Goal: Navigation & Orientation: Find specific page/section

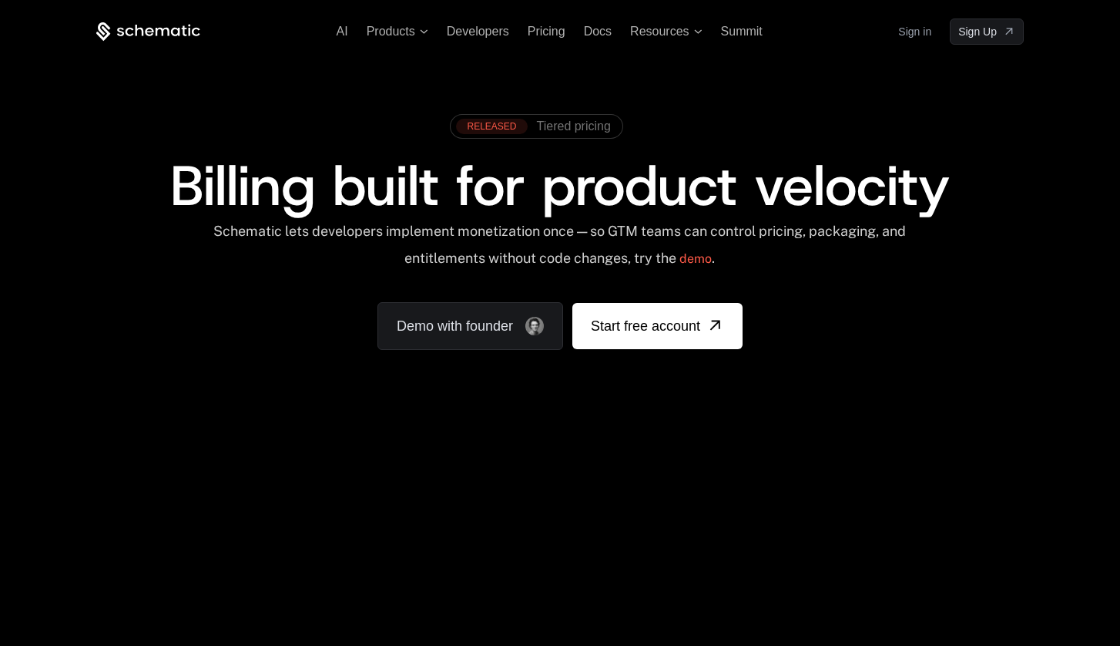
click at [666, 12] on div "AI Products Developers Pricing Docs Resources Summit Sign in Sign Up RELEASED T…" at bounding box center [560, 230] width 1120 height 461
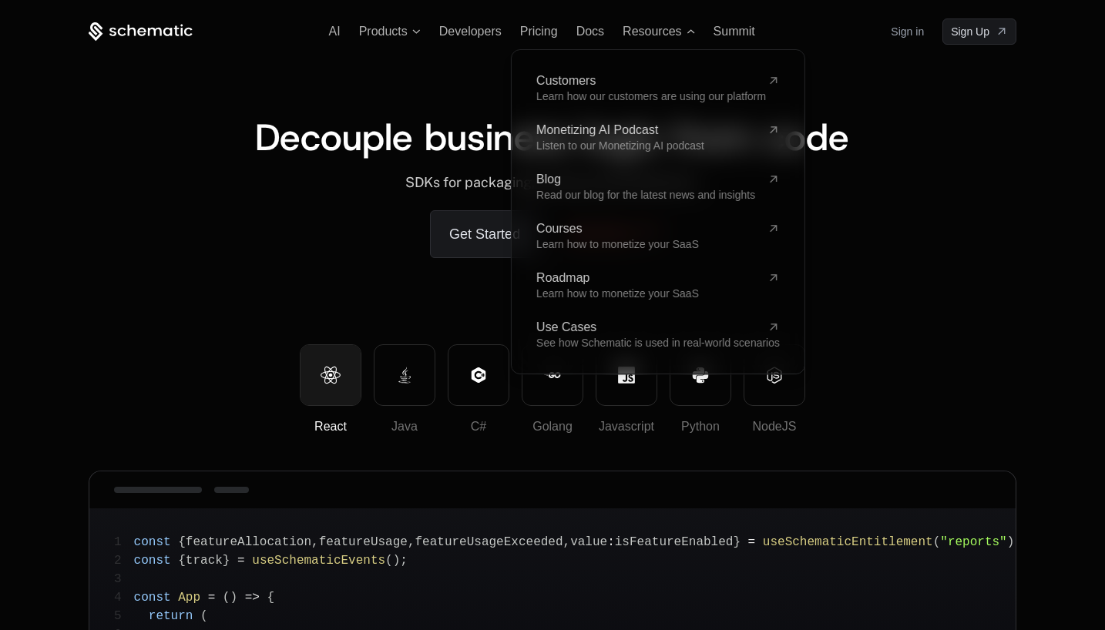
click at [225, 401] on div "React Java C# Golang Javascript Python NodeJS" at bounding box center [552, 388] width 927 height 89
click at [868, 126] on div "Decouple business logic from code ﻿" at bounding box center [552, 146] width 927 height 55
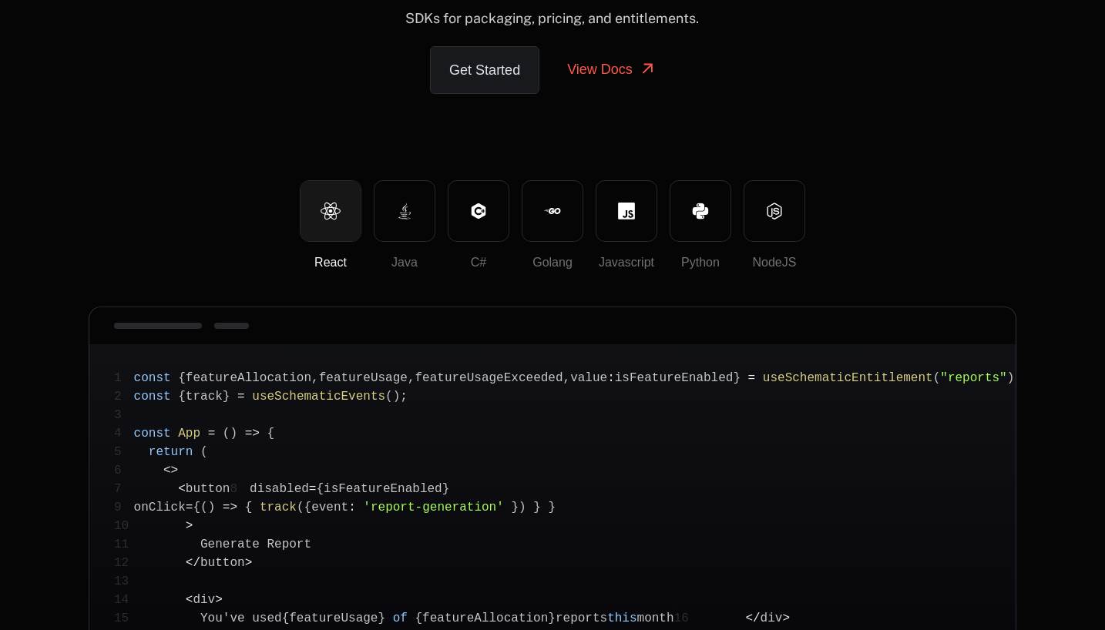
scroll to position [135, 0]
